Goal: Task Accomplishment & Management: Use online tool/utility

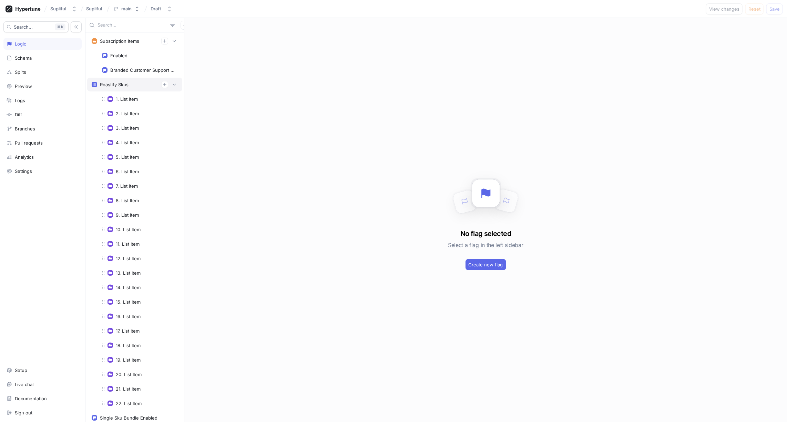
click at [125, 87] on div "Roastify Skus" at bounding box center [134, 85] width 95 height 14
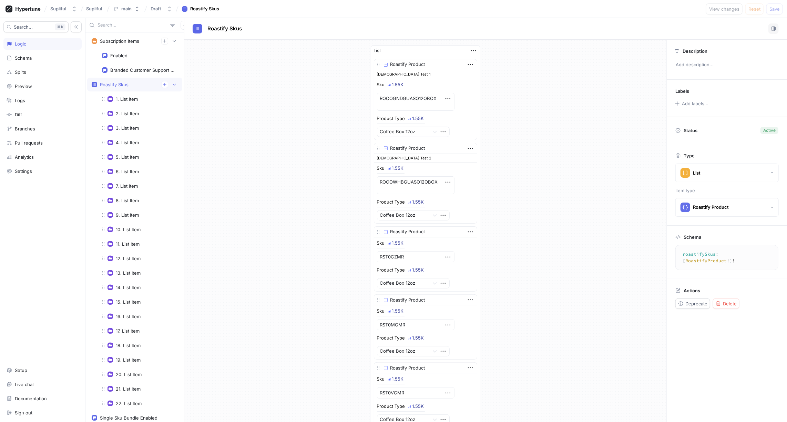
scroll to position [1098, 0]
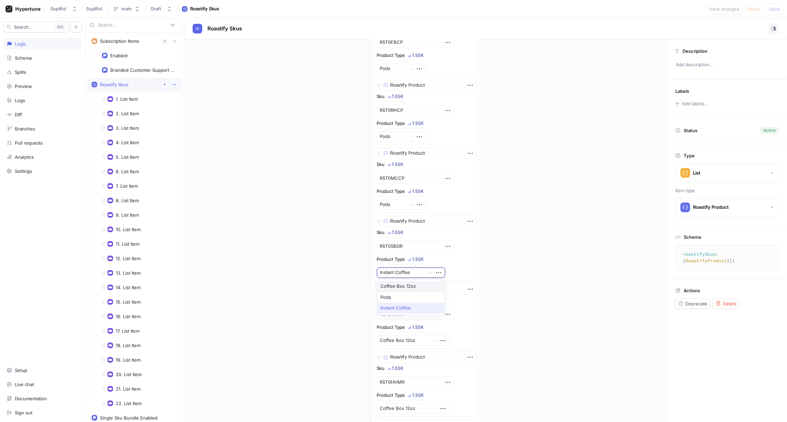
click at [410, 269] on div at bounding box center [401, 273] width 42 height 8
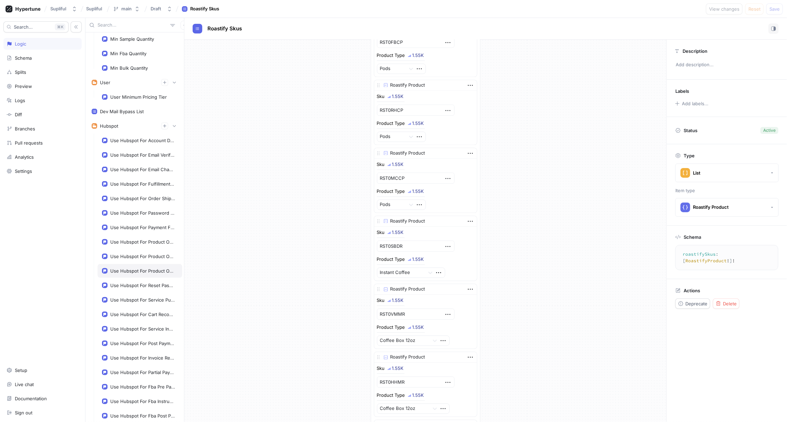
scroll to position [1164, 0]
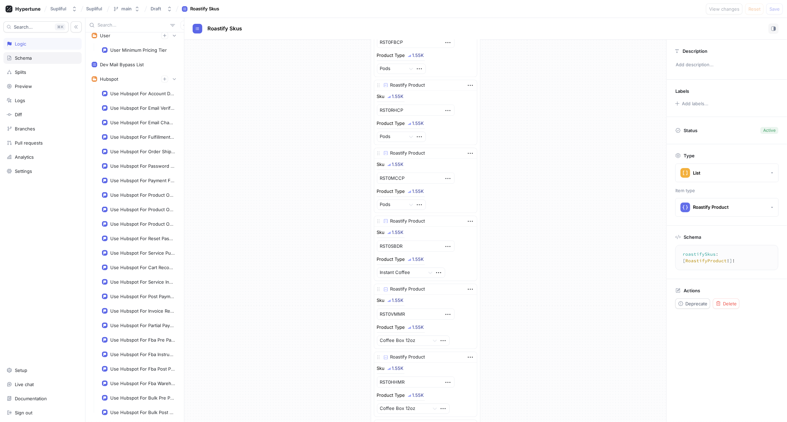
click at [30, 57] on div "Schema" at bounding box center [23, 58] width 17 height 6
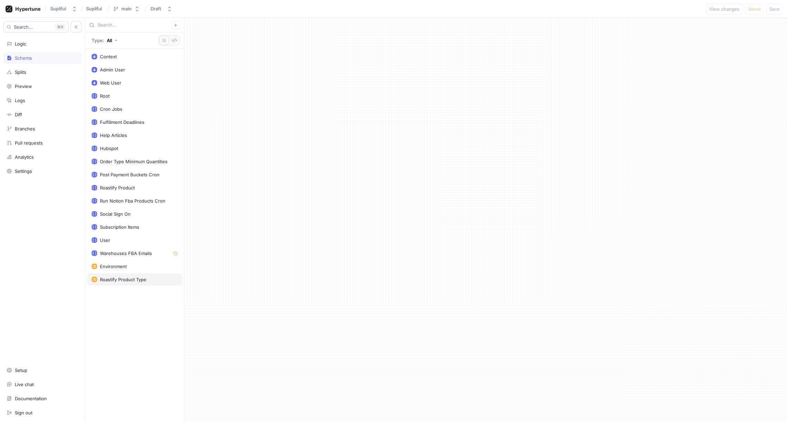
click at [124, 276] on div "Roastify Product Type" at bounding box center [123, 279] width 47 height 6
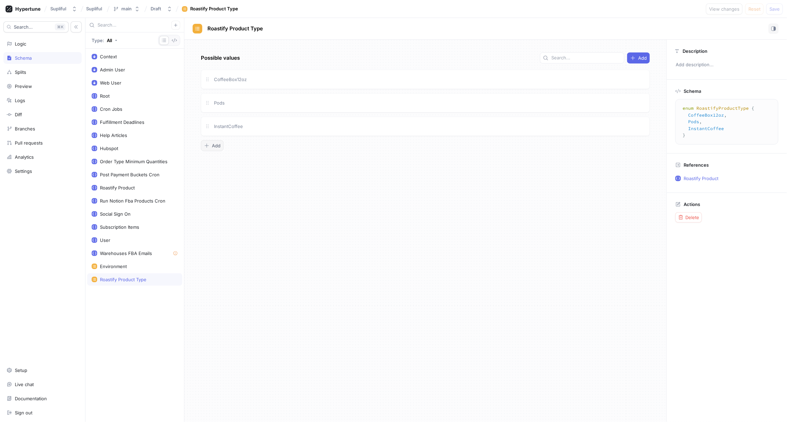
click at [218, 145] on span "Add" at bounding box center [216, 145] width 9 height 4
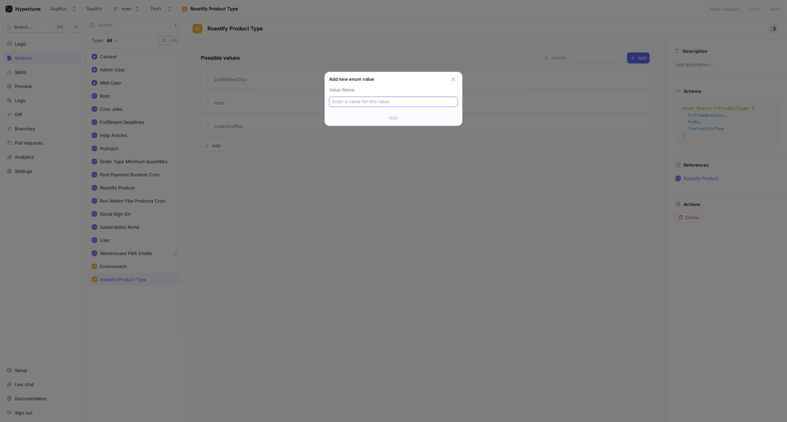
type textarea "x"
click at [360, 101] on input "text" at bounding box center [393, 101] width 123 height 7
type input "Tu"
type input "Tub"
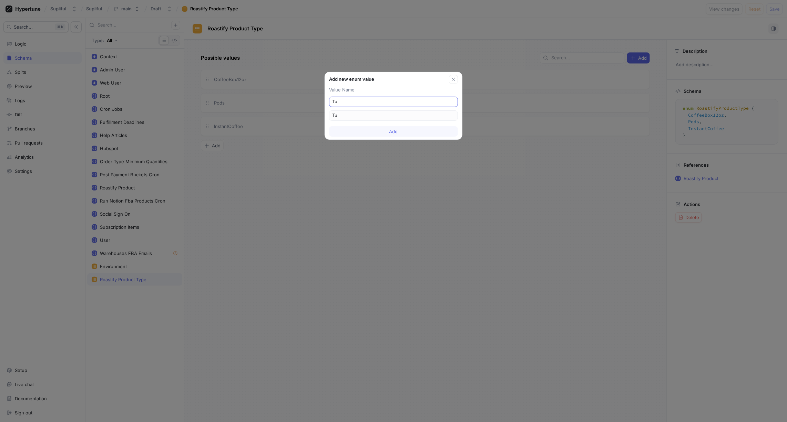
type input "Tub"
type input "Tube"
type input "Tubes"
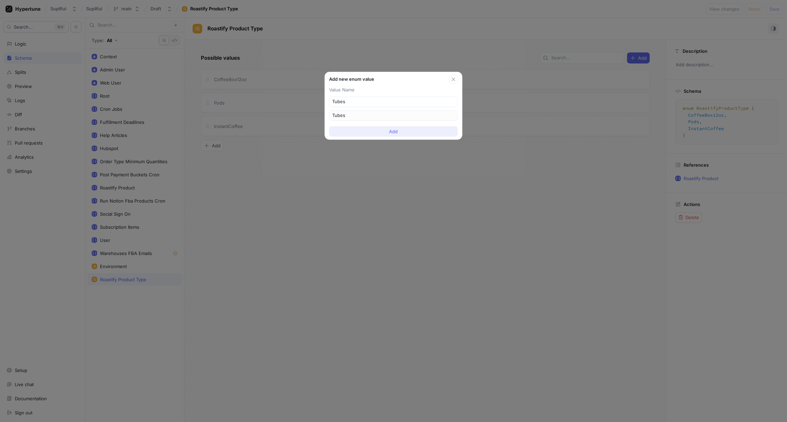
type input "Tubes"
click at [402, 130] on button "Add" at bounding box center [393, 131] width 129 height 10
type textarea "x"
type textarea "enum RoastifyProductType { CoffeeBox12oz, Pods, InstantCoffee, Tubes }"
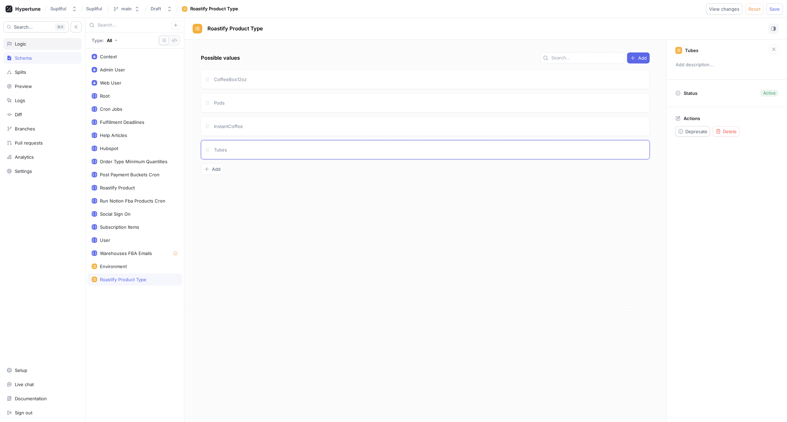
click at [28, 45] on div "Logic" at bounding box center [43, 44] width 72 height 6
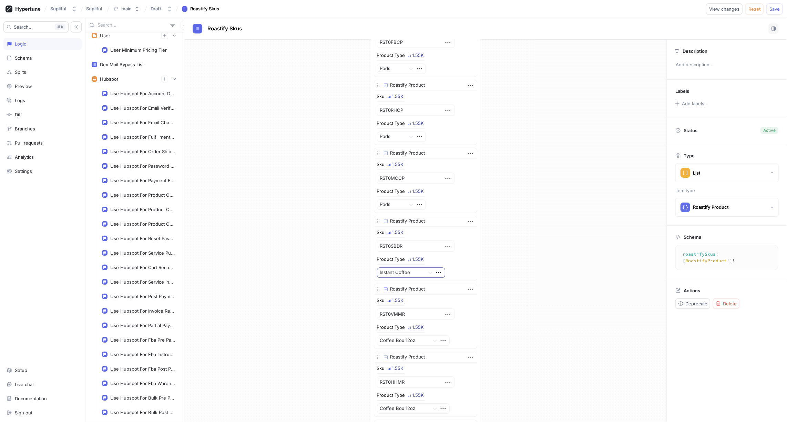
click at [402, 269] on div at bounding box center [401, 273] width 42 height 8
click at [394, 313] on div "Tubes" at bounding box center [411, 318] width 68 height 11
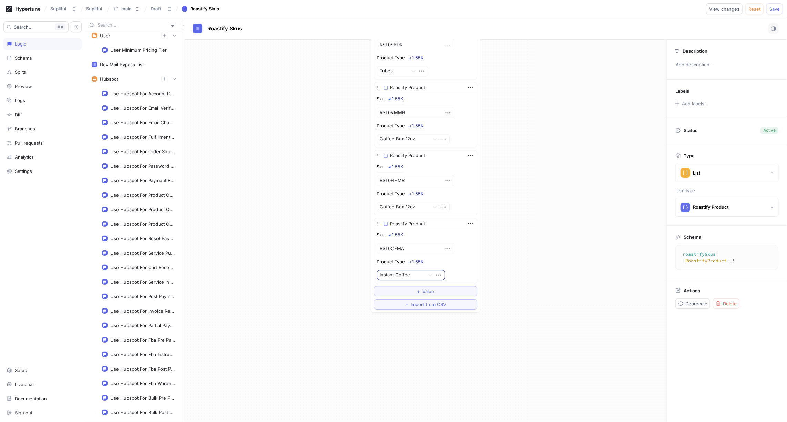
click at [408, 271] on div at bounding box center [401, 275] width 42 height 8
click at [394, 316] on div "Tubes" at bounding box center [411, 321] width 68 height 11
click at [774, 10] on span "Save" at bounding box center [775, 9] width 10 height 4
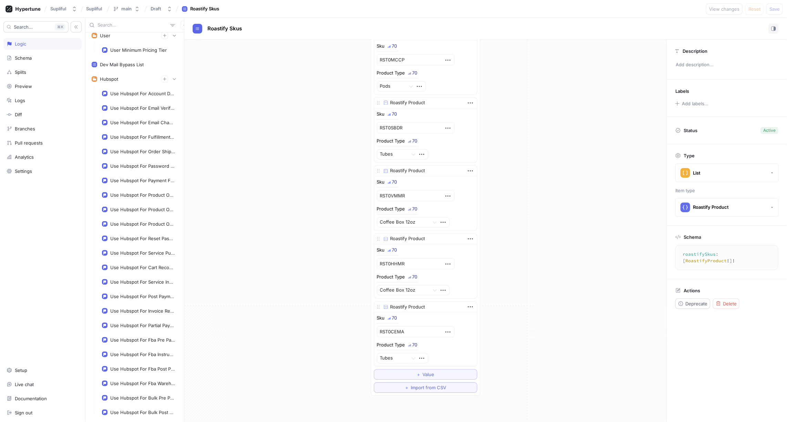
scroll to position [1212, 0]
type textarea "x"
